Goal: Task Accomplishment & Management: Use online tool/utility

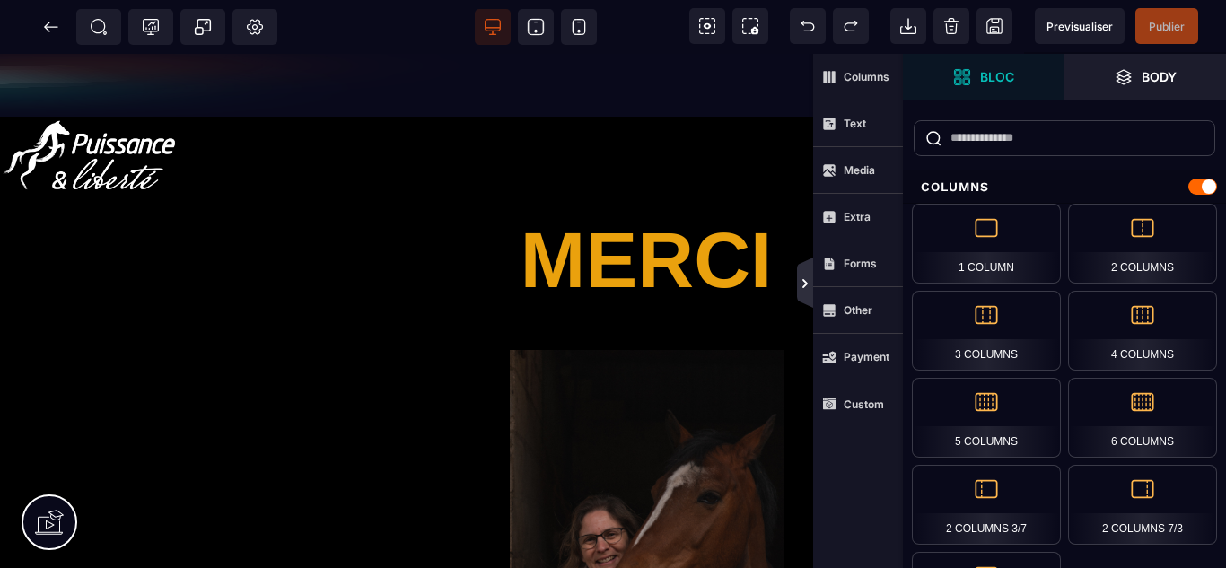
click at [810, 282] on icon at bounding box center [805, 283] width 14 height 14
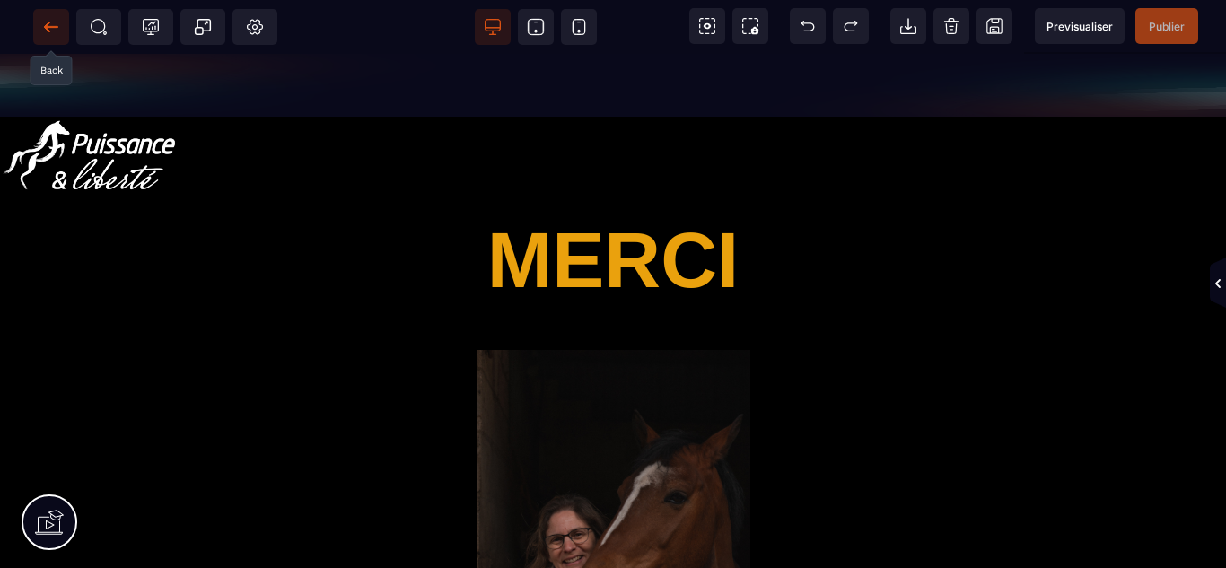
click at [54, 29] on icon at bounding box center [51, 27] width 18 height 18
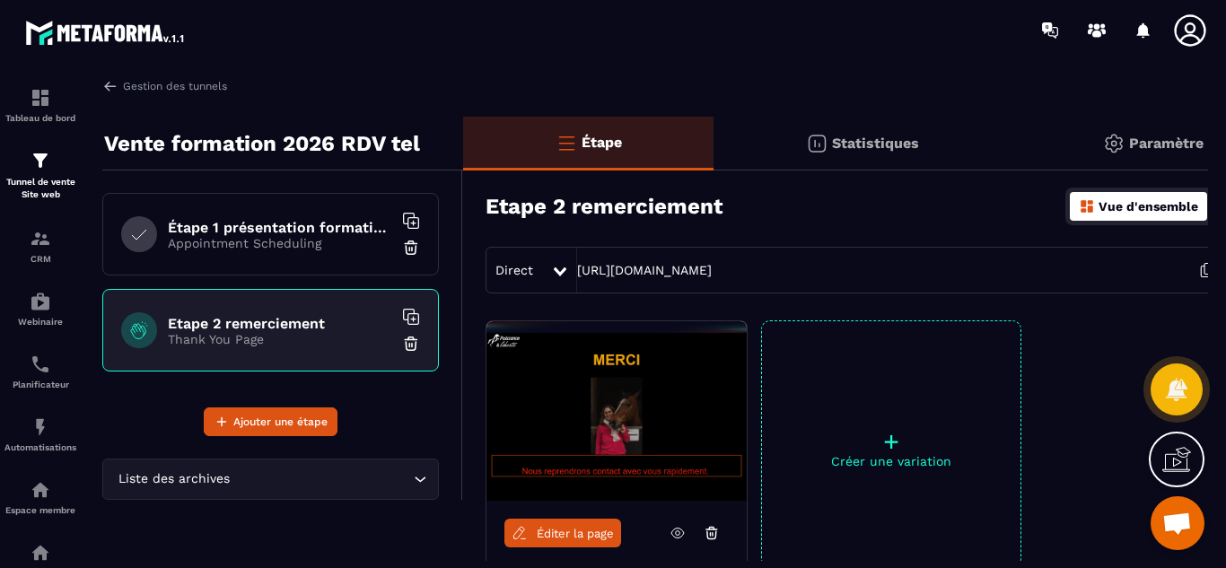
click at [212, 229] on h6 "Étape 1 présentation formations" at bounding box center [280, 227] width 224 height 17
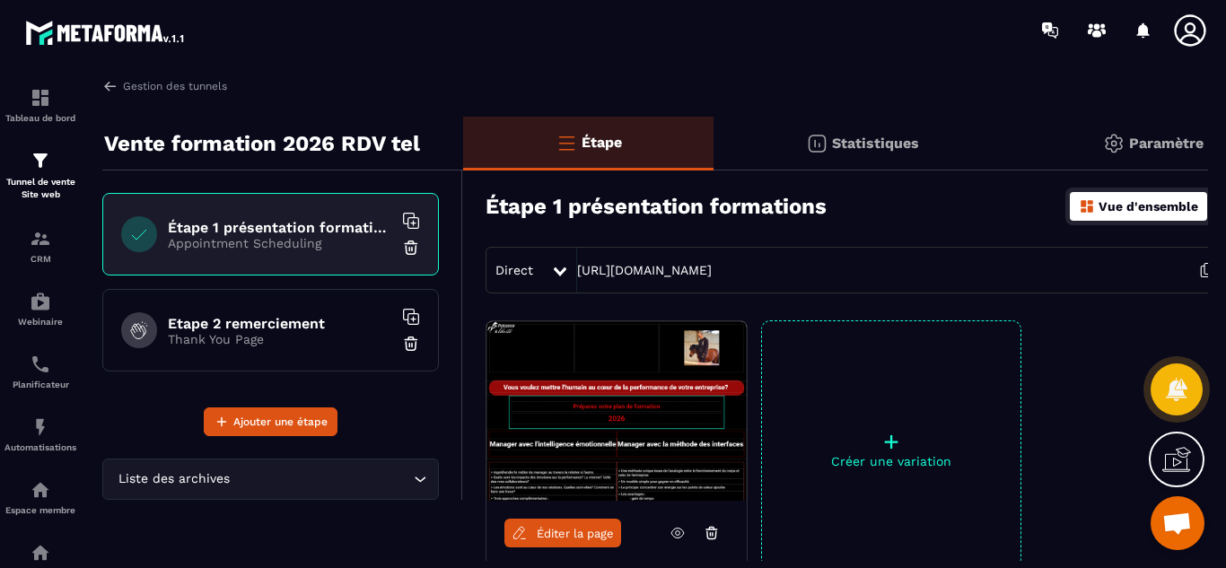
click at [556, 269] on icon at bounding box center [560, 271] width 13 height 9
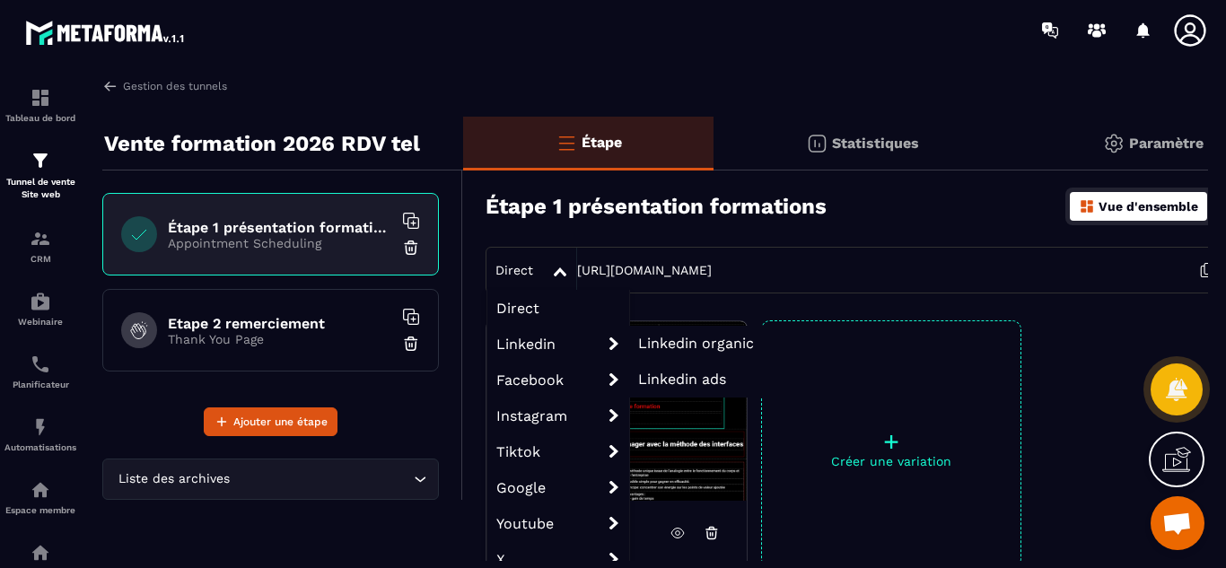
click at [672, 331] on li "Linkedin organic" at bounding box center [696, 344] width 134 height 36
click at [679, 346] on span "Linkedin organic" at bounding box center [696, 343] width 116 height 17
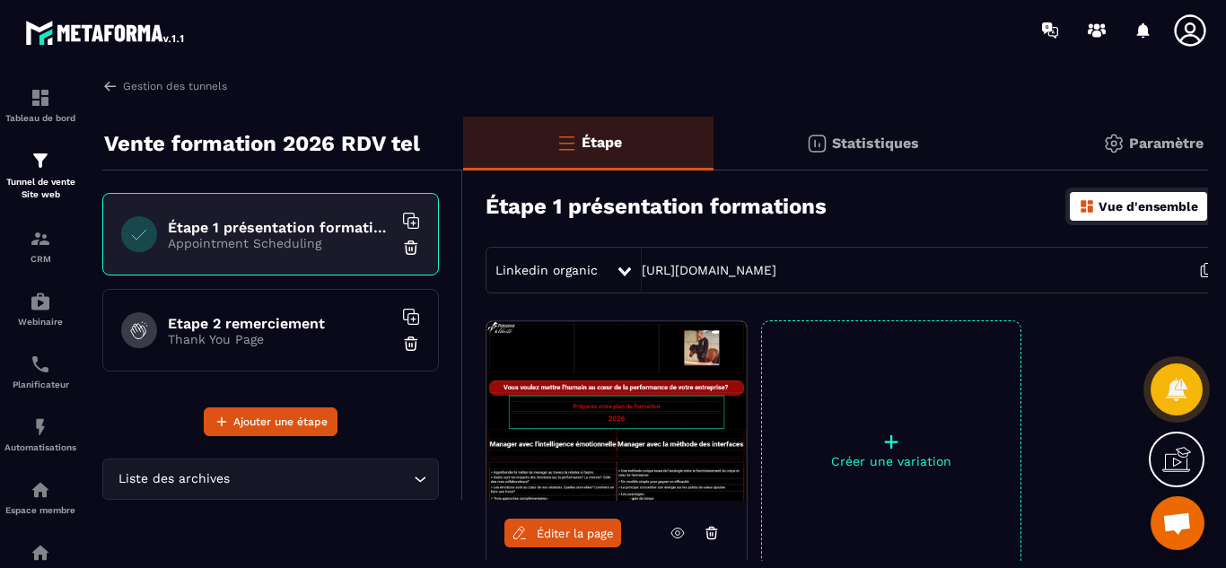
click at [618, 270] on icon at bounding box center [624, 271] width 13 height 9
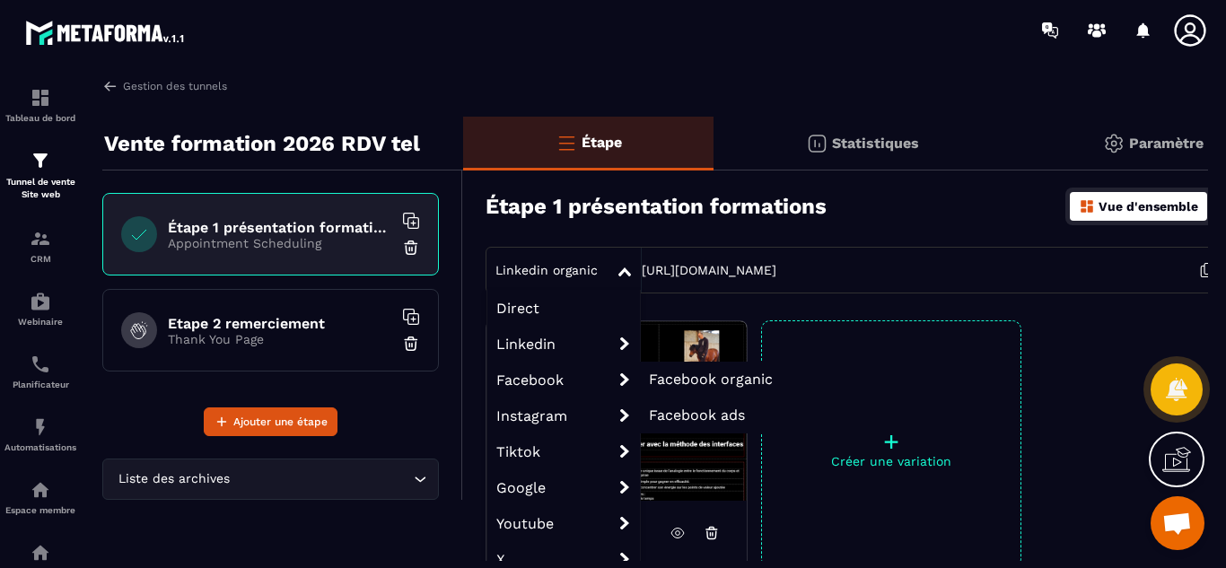
click at [573, 372] on span "Facebook" at bounding box center [563, 380] width 153 height 36
click at [693, 372] on span "Facebook organic" at bounding box center [711, 379] width 124 height 17
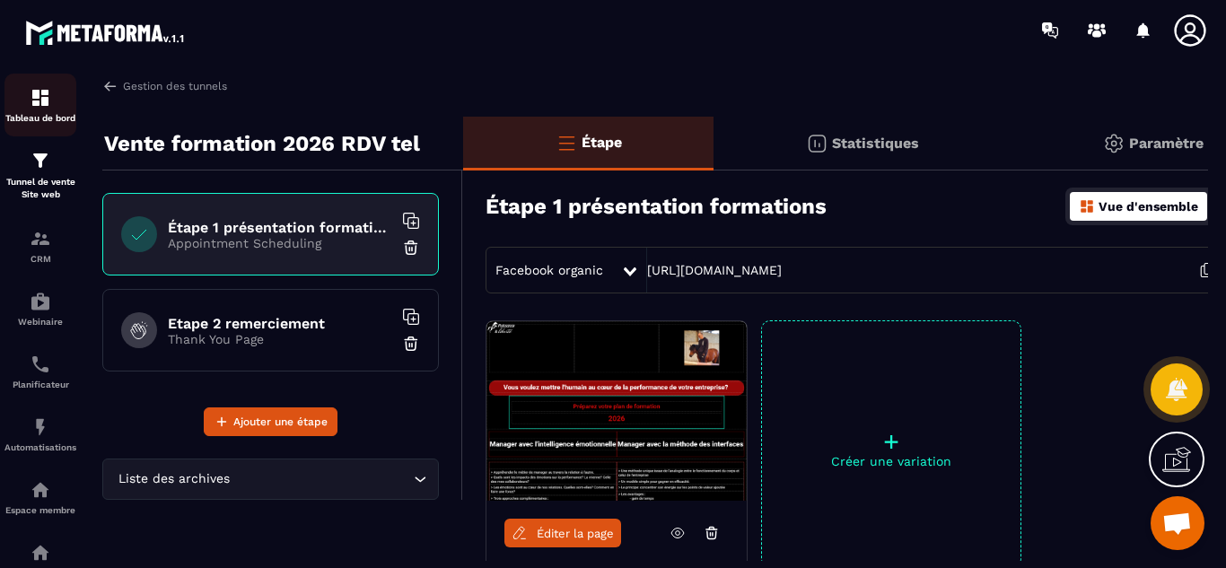
click at [46, 114] on p "Tableau de bord" at bounding box center [40, 118] width 72 height 10
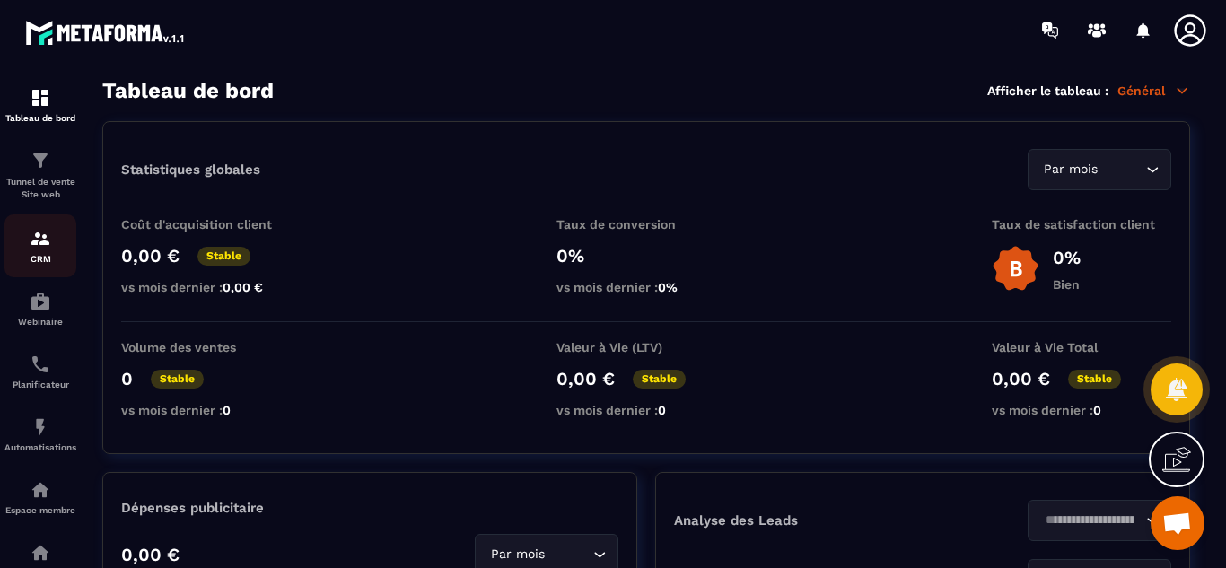
click at [43, 233] on img at bounding box center [41, 239] width 22 height 22
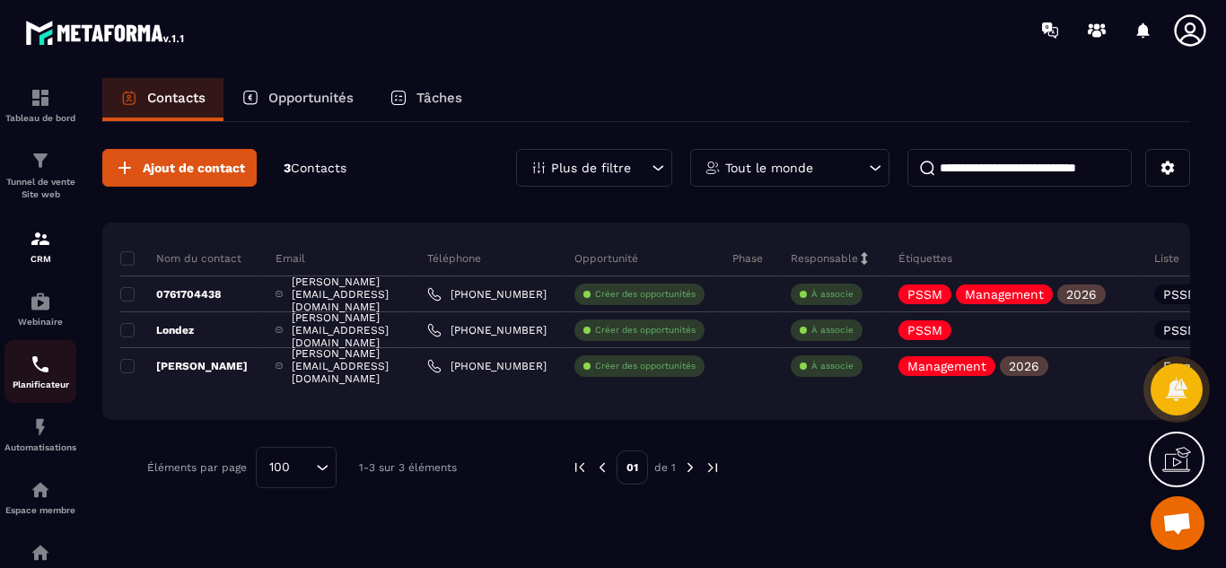
click at [40, 363] on img at bounding box center [41, 365] width 22 height 22
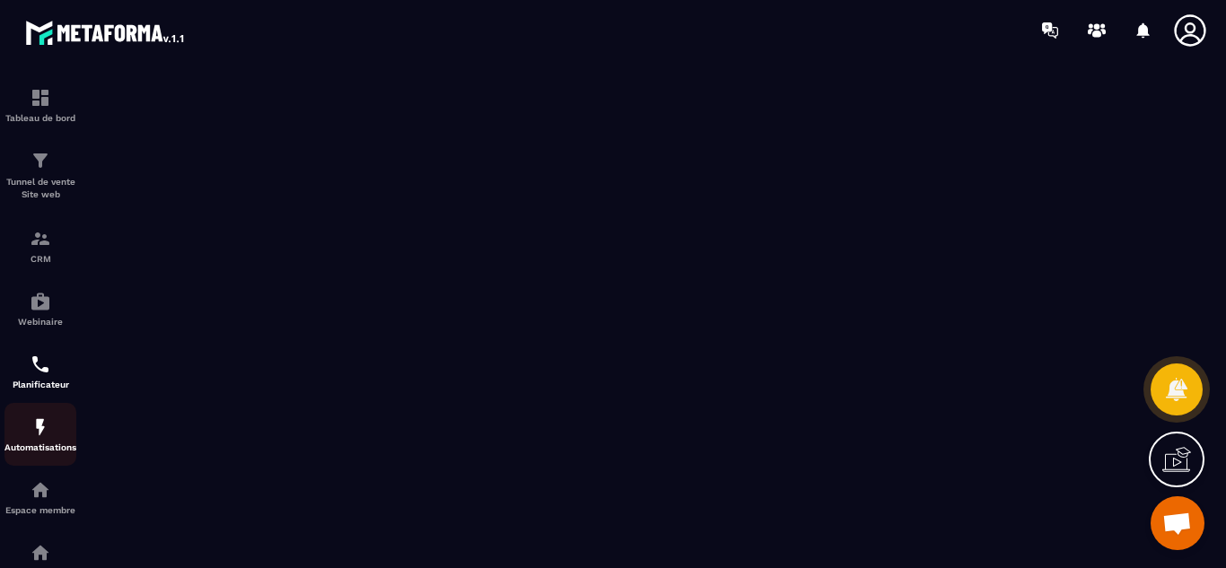
click at [48, 430] on img at bounding box center [41, 427] width 22 height 22
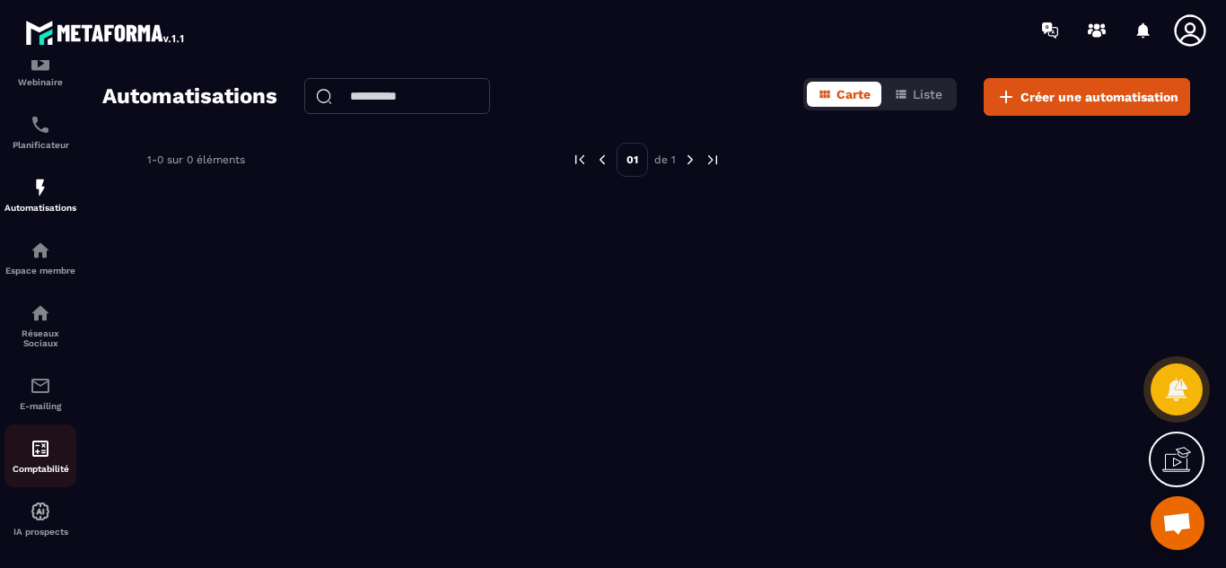
scroll to position [119, 0]
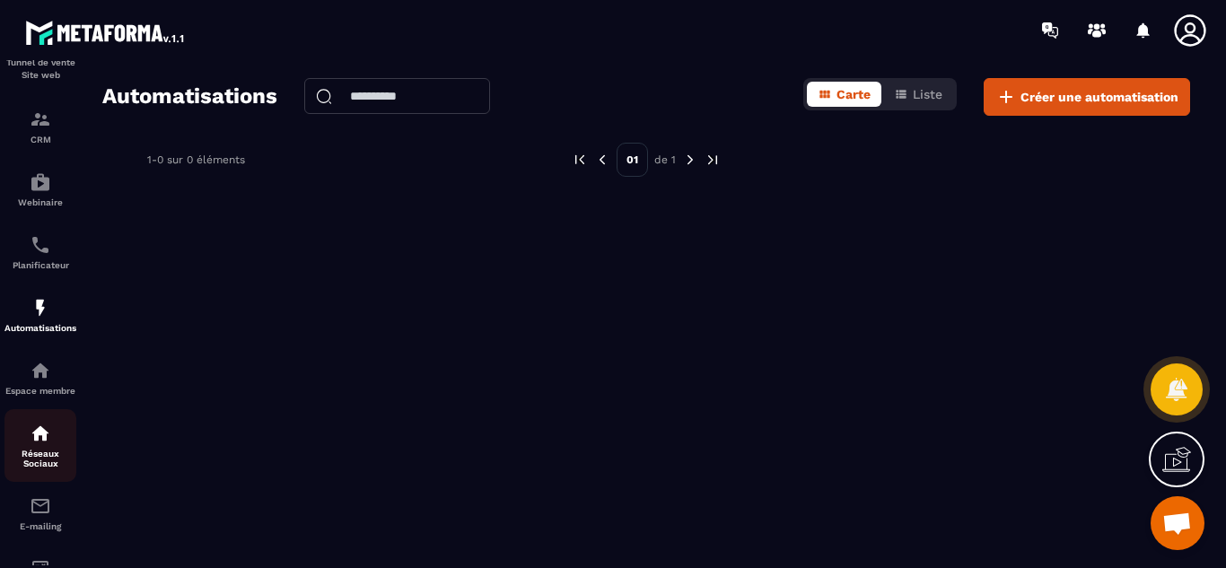
click at [46, 455] on p "Réseaux Sociaux" at bounding box center [40, 459] width 72 height 20
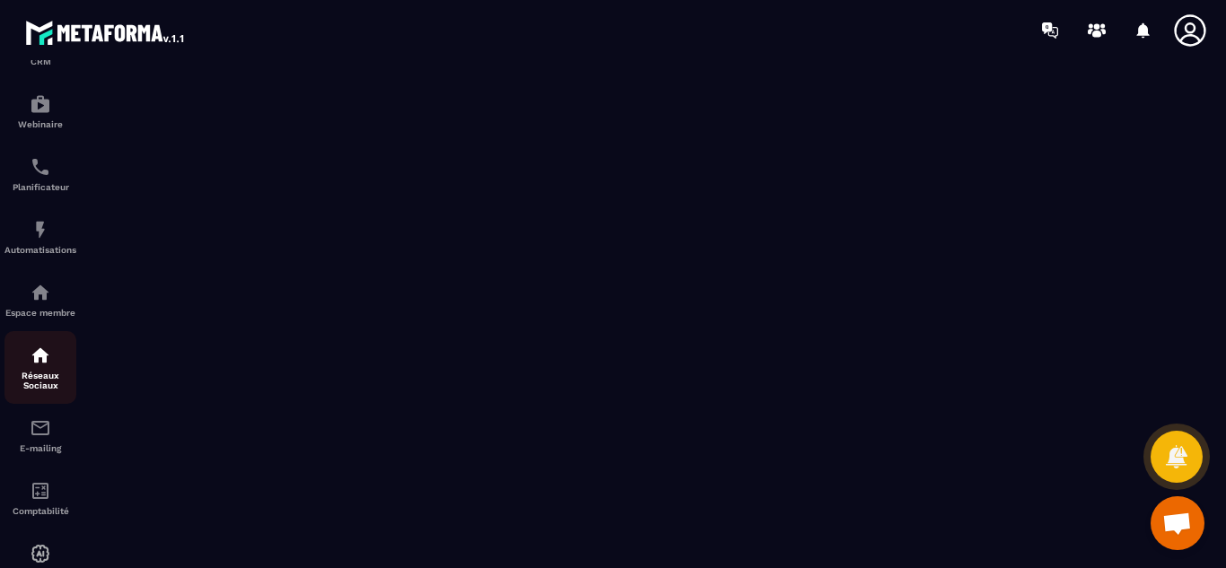
scroll to position [240, 0]
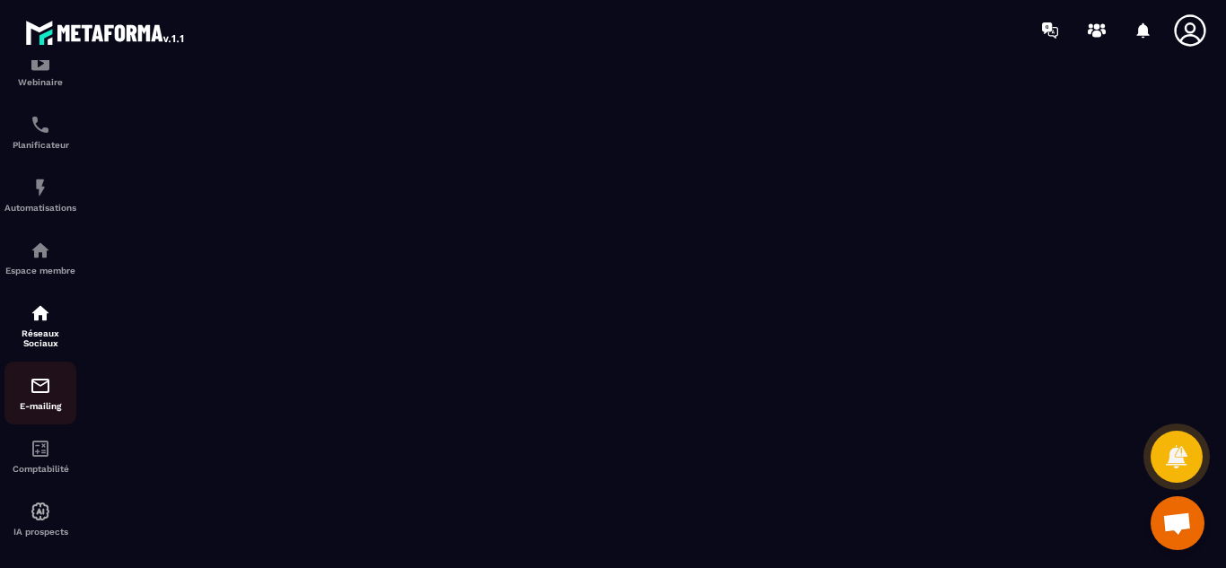
click at [42, 401] on p "E-mailing" at bounding box center [40, 406] width 72 height 10
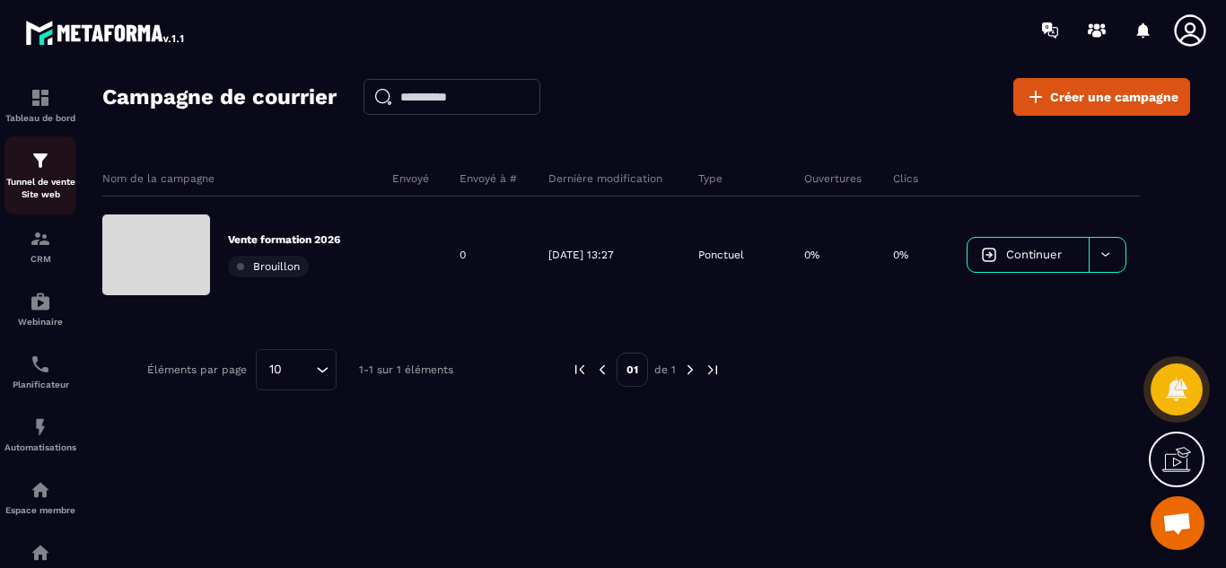
click at [52, 173] on div "Tunnel de vente Site web" at bounding box center [40, 175] width 72 height 51
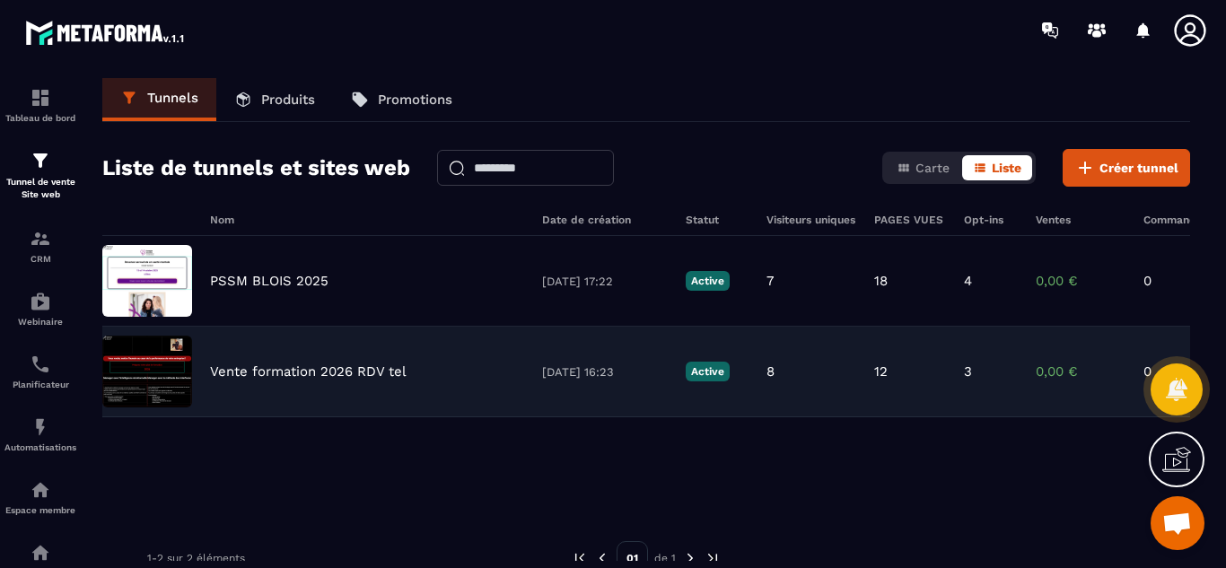
click at [272, 372] on p "Vente formation 2026 RDV tel" at bounding box center [308, 371] width 197 height 16
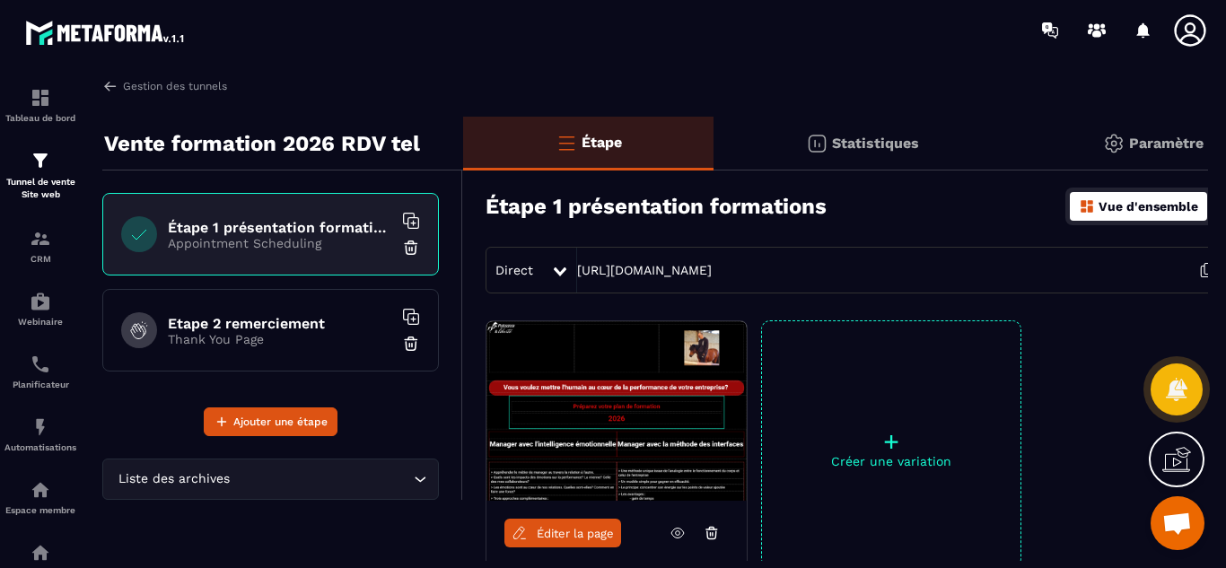
click at [553, 537] on span "Éditer la page" at bounding box center [575, 533] width 77 height 13
